Goal: Information Seeking & Learning: Learn about a topic

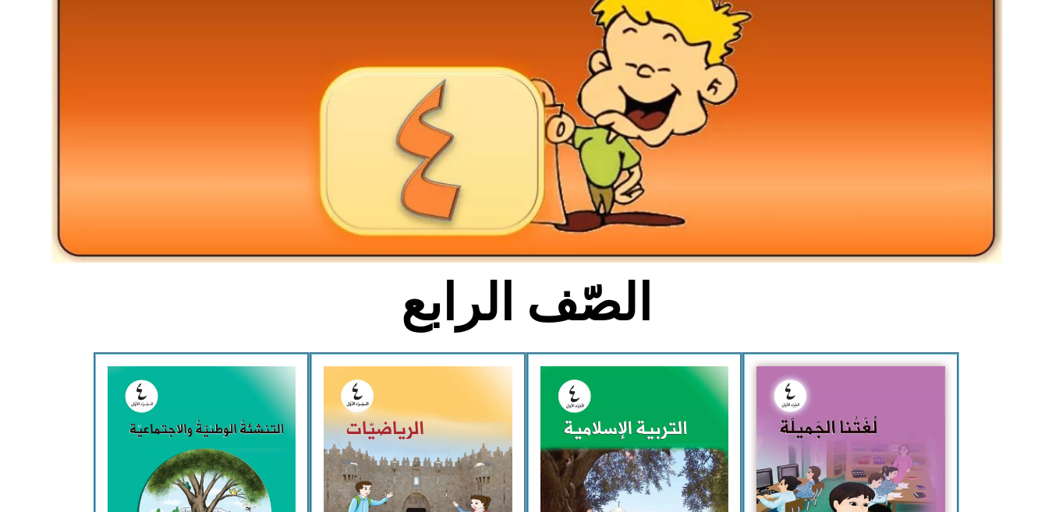
scroll to position [187, 0]
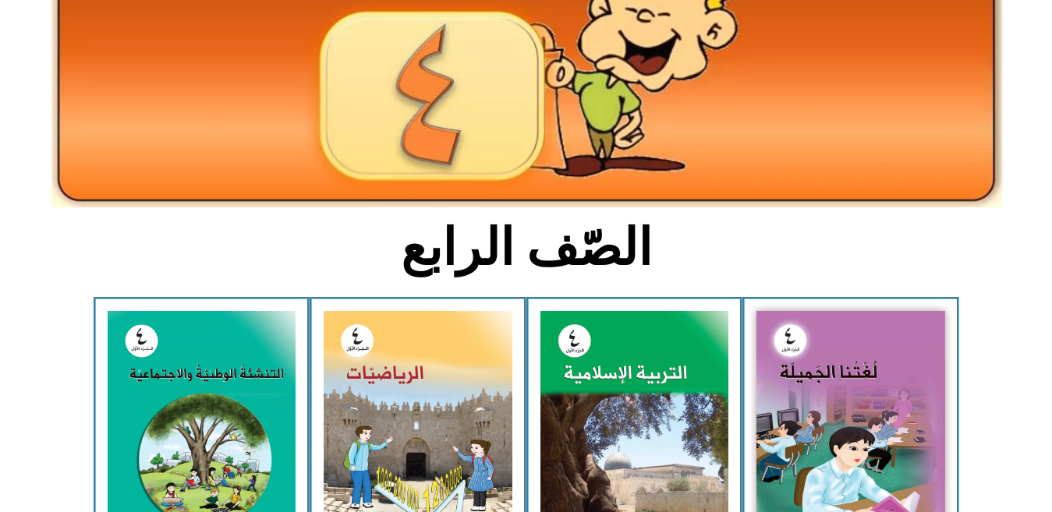
click at [417, 455] on img at bounding box center [418, 429] width 189 height 236
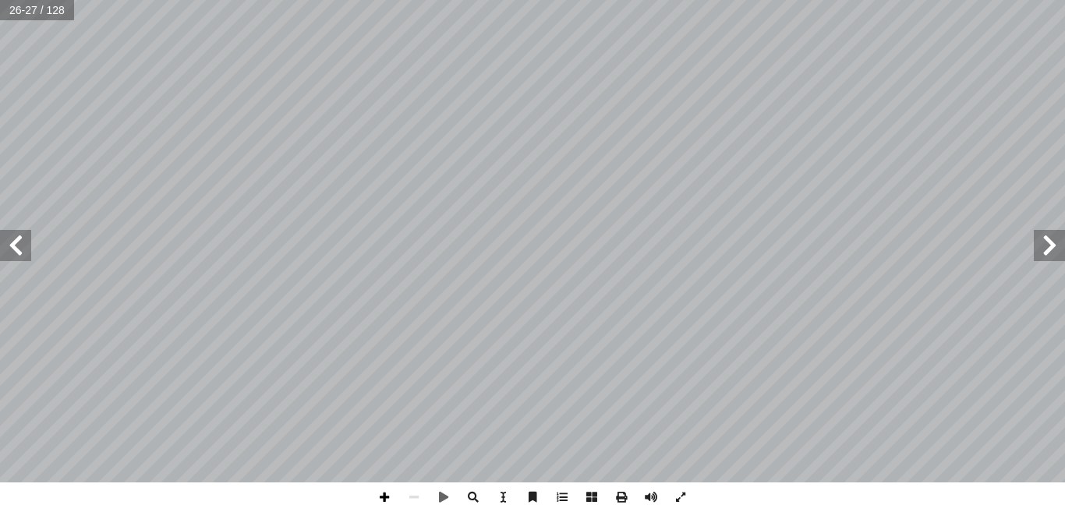
click at [379, 498] on span at bounding box center [385, 498] width 30 height 30
click at [387, 498] on span at bounding box center [385, 498] width 30 height 30
click at [19, 253] on span at bounding box center [15, 245] width 31 height 31
